Goal: Information Seeking & Learning: Find specific fact

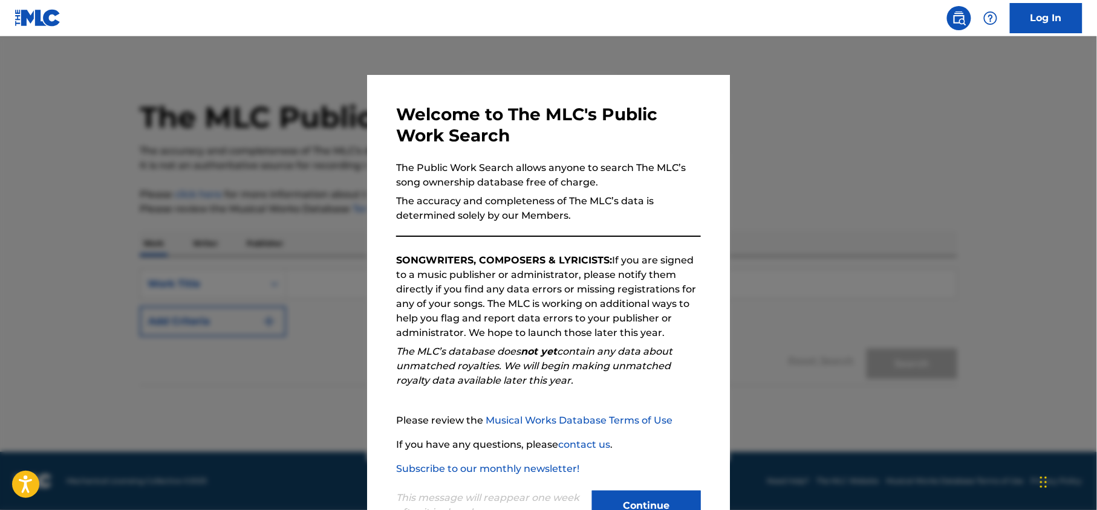
click at [641, 501] on button "Continue" at bounding box center [646, 506] width 109 height 30
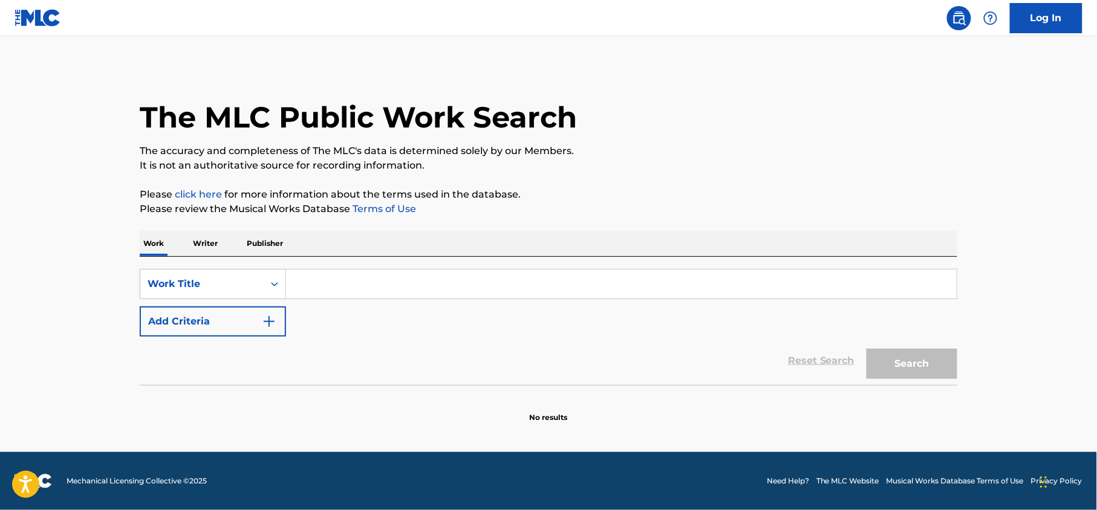
click at [376, 291] on input "Search Form" at bounding box center [621, 284] width 670 height 29
paste input "In This Love Gweon Do Yun"
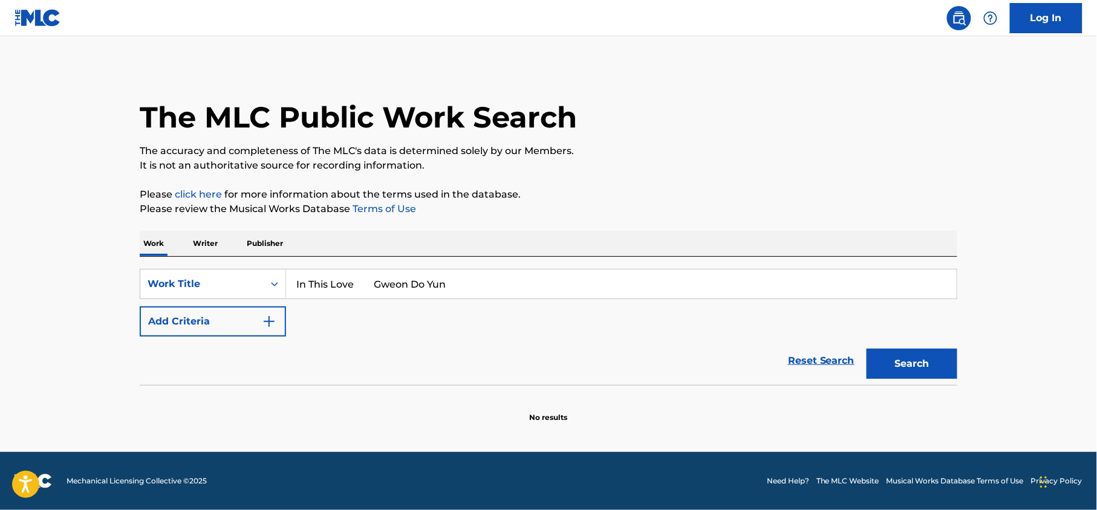
drag, startPoint x: 359, startPoint y: 279, endPoint x: 530, endPoint y: 303, distance: 172.8
click at [530, 303] on div "SearchWithCriteria0becbc27-4572-447e-9251-aca3800303d7 Work Title In This Love …" at bounding box center [548, 303] width 817 height 68
type input "In This Love"
click at [242, 322] on button "Add Criteria" at bounding box center [213, 322] width 146 height 30
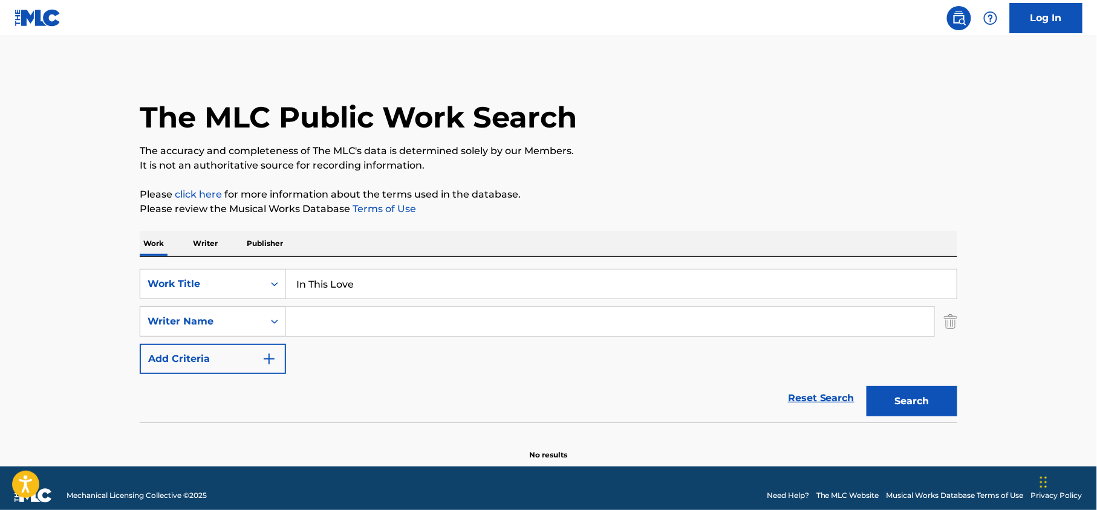
click at [340, 320] on input "Search Form" at bounding box center [610, 321] width 648 height 29
paste input "Gweon Do Yun"
type input "Gweon Do Yun"
click at [891, 404] on button "Search" at bounding box center [911, 401] width 91 height 30
